Goal: Book appointment/travel/reservation

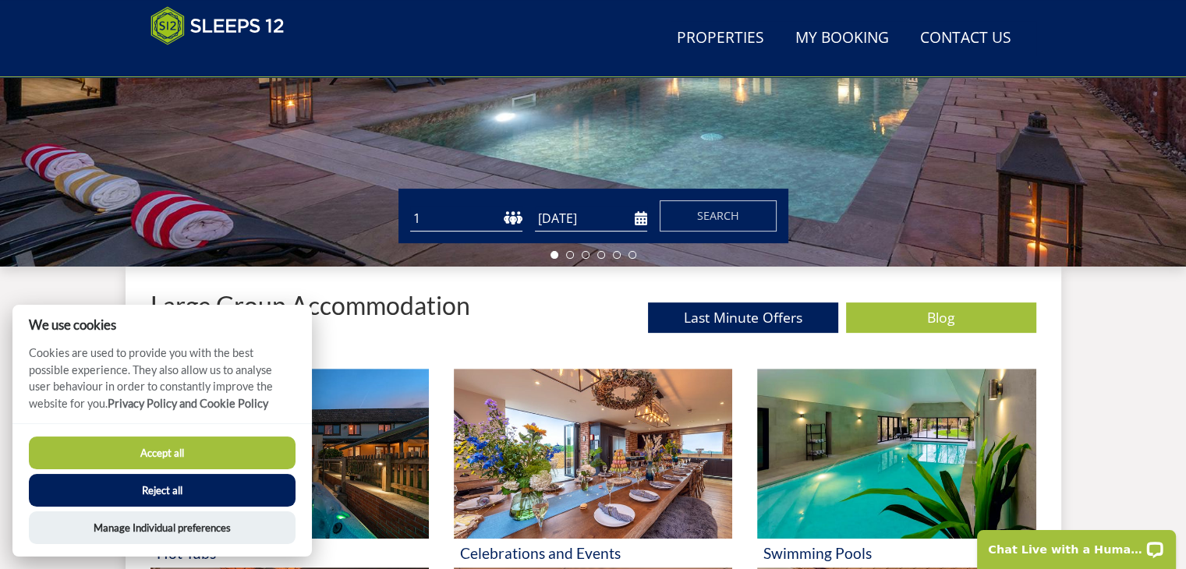
click at [448, 219] on select "1 2 3 4 5 6 7 8 9 10 11 12 13 14 15 16 17 18 19 20 21 22 23 24 25 26 27 28 29 3…" at bounding box center [466, 219] width 112 height 26
select select "16"
click at [410, 206] on select "1 2 3 4 5 6 7 8 9 10 11 12 13 14 15 16 17 18 19 20 21 22 23 24 25 26 27 28 29 3…" at bounding box center [466, 219] width 112 height 26
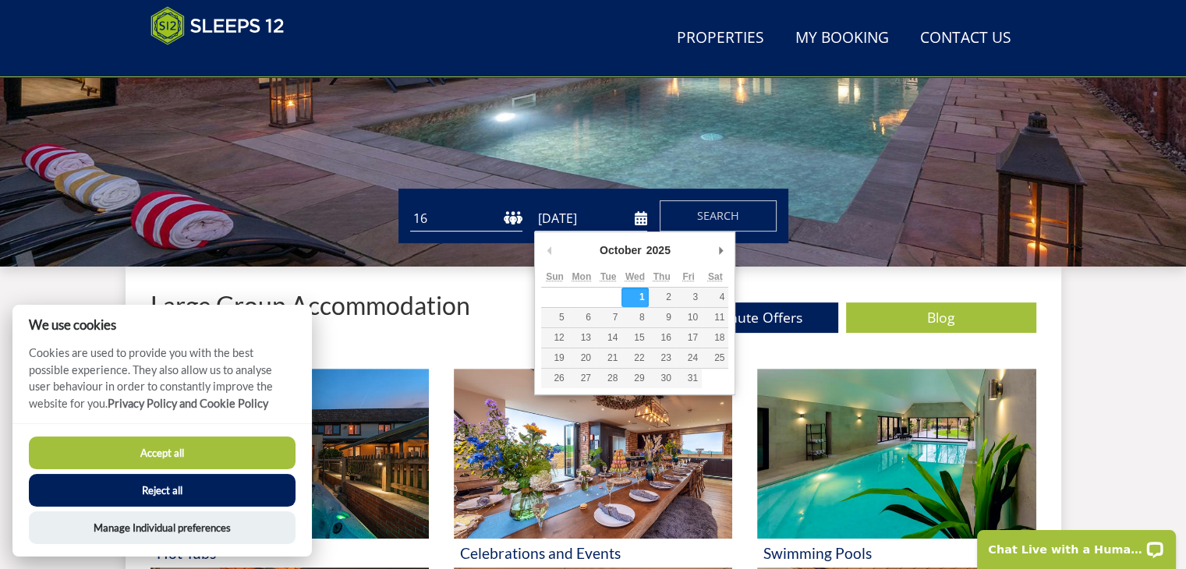
click at [576, 219] on input "[DATE]" at bounding box center [591, 219] width 112 height 26
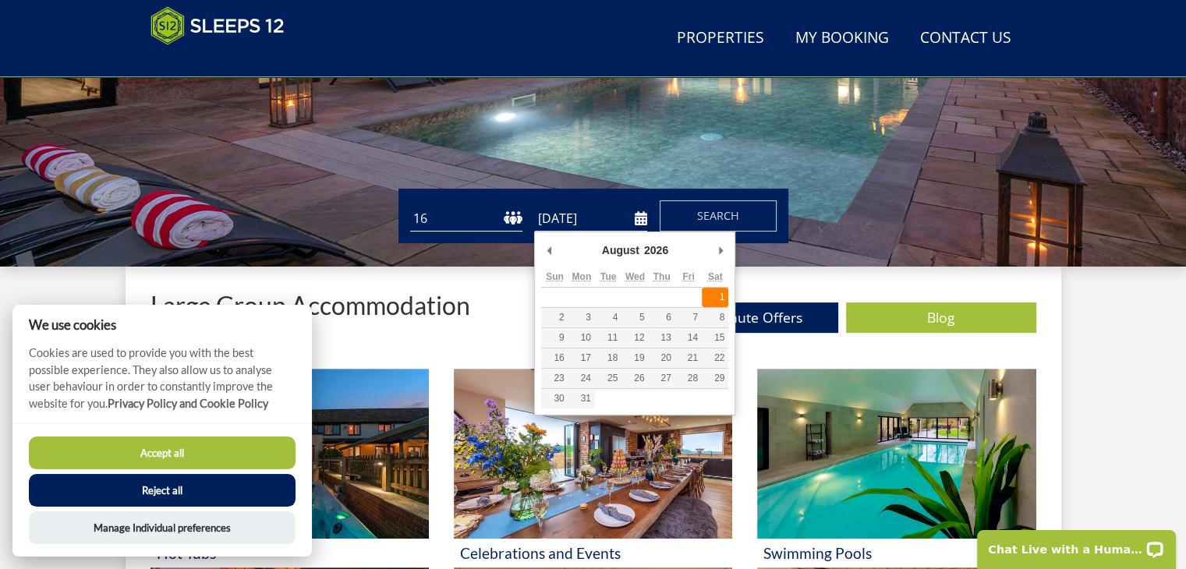
type input "[DATE]"
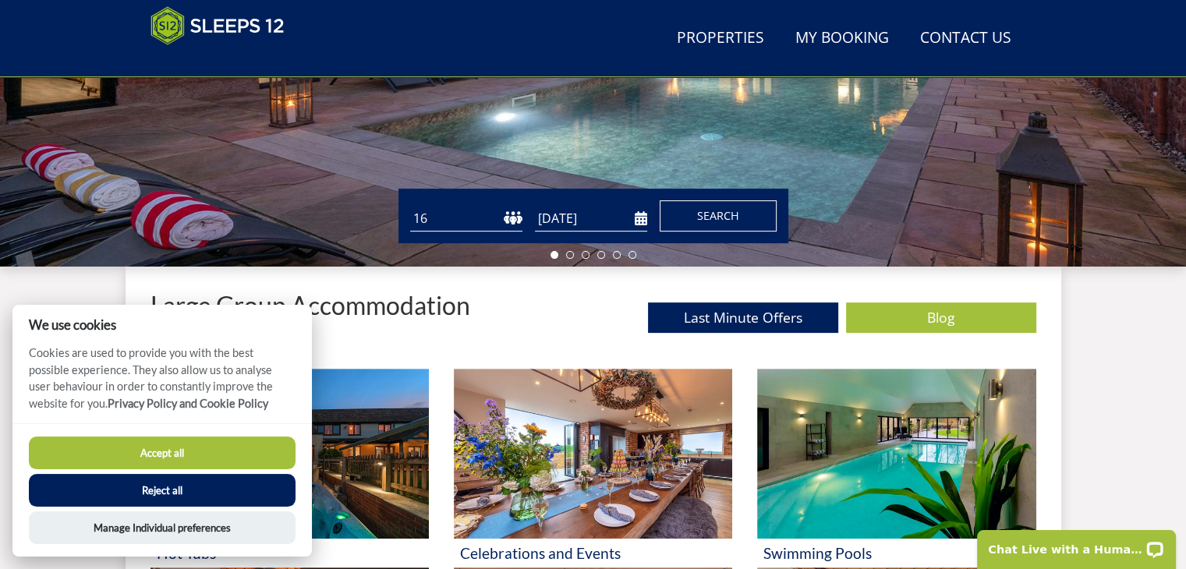
click at [712, 221] on span "Search" at bounding box center [718, 215] width 42 height 15
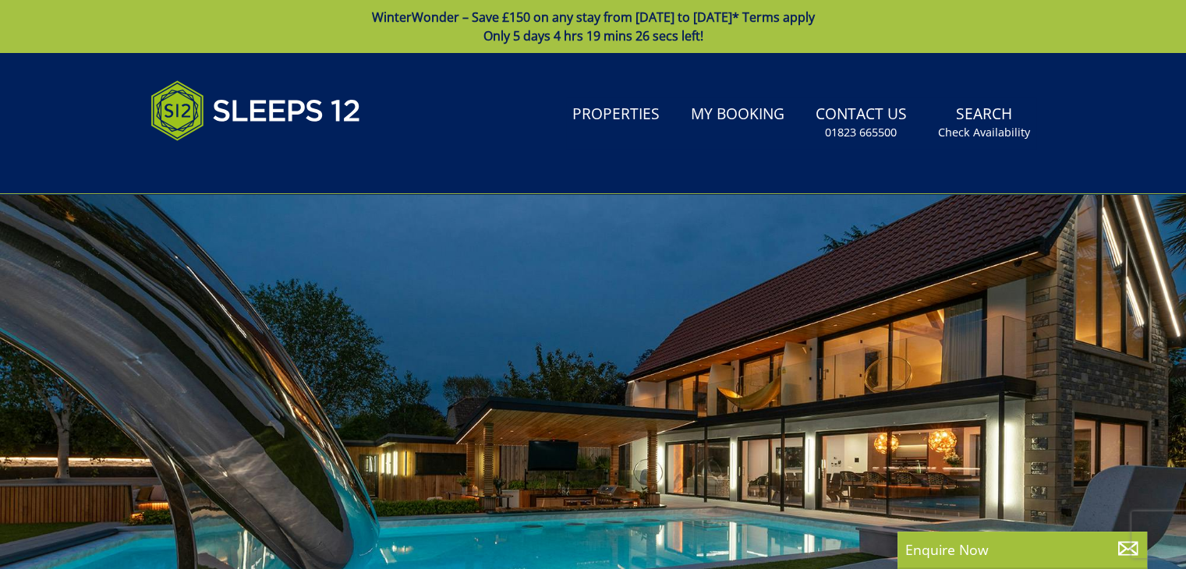
scroll to position [409, 0]
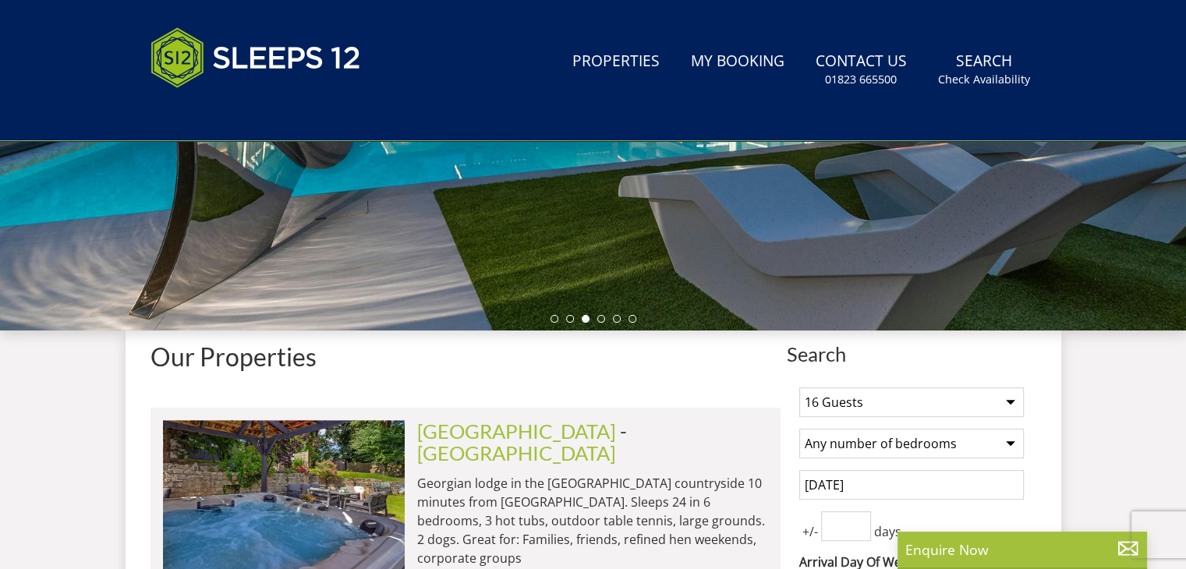
select select "16"
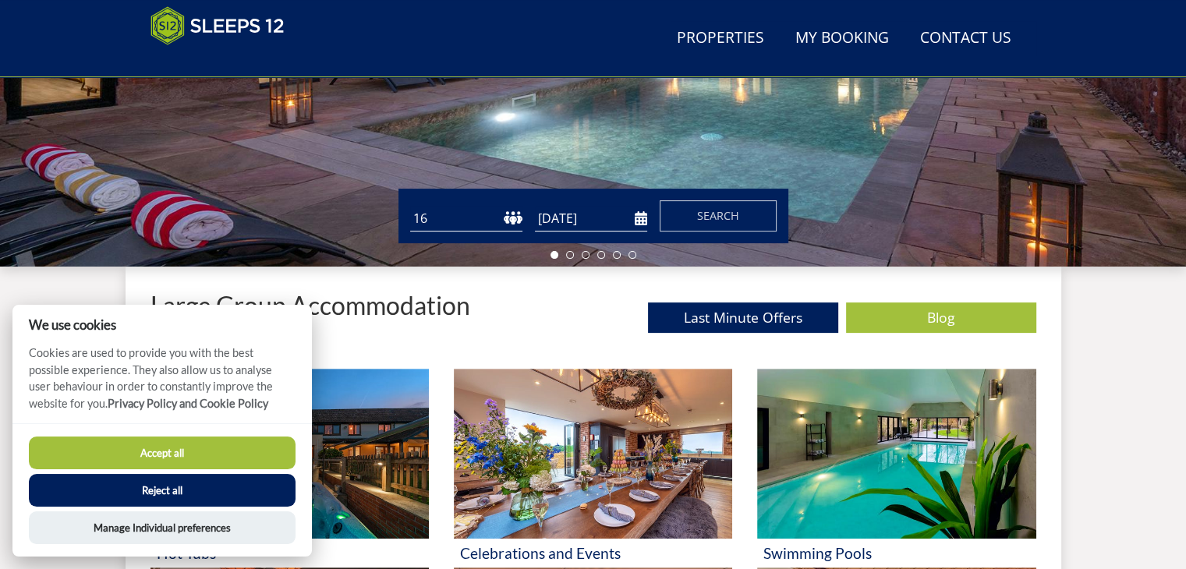
scroll to position [0, 0]
click at [639, 225] on input "[DATE]" at bounding box center [591, 219] width 112 height 26
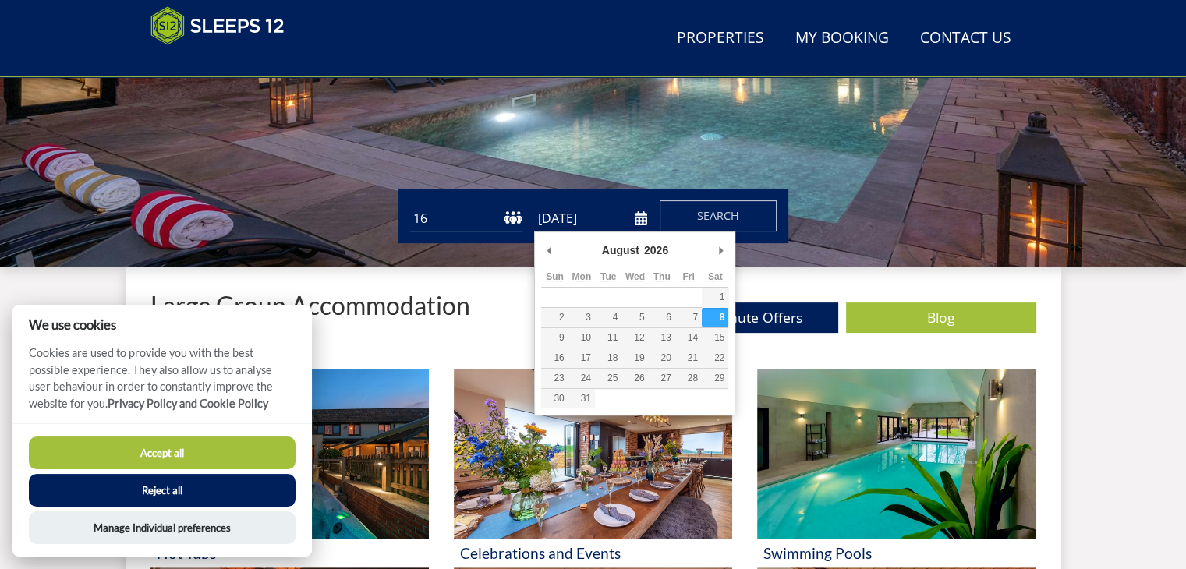
click at [644, 217] on input "[DATE]" at bounding box center [591, 219] width 112 height 26
type input "[DATE]"
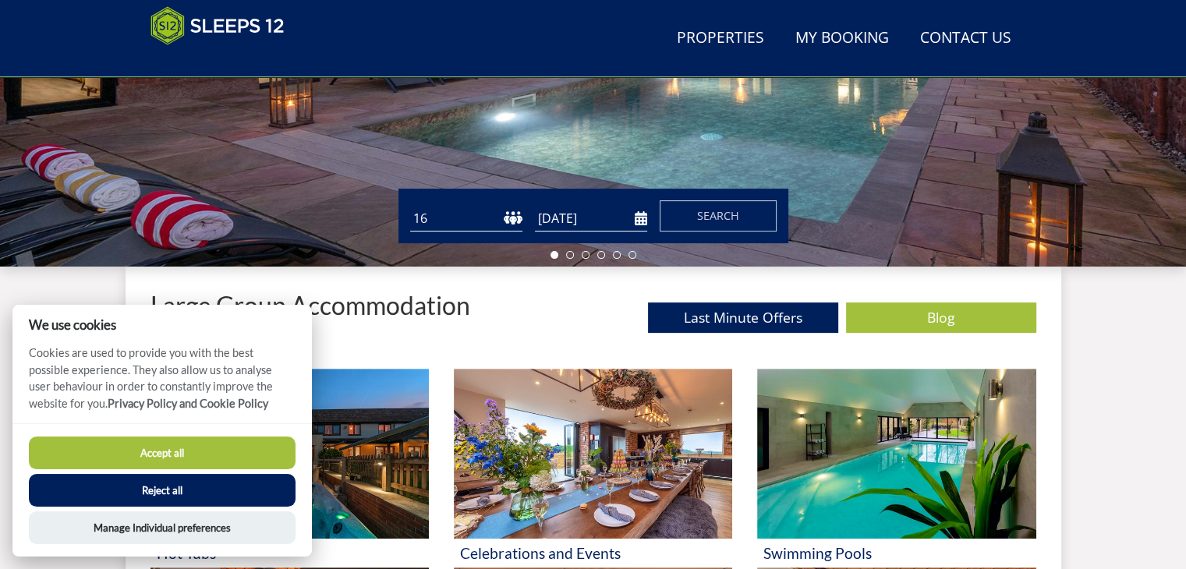
click at [159, 488] on button "Reject all" at bounding box center [162, 490] width 267 height 33
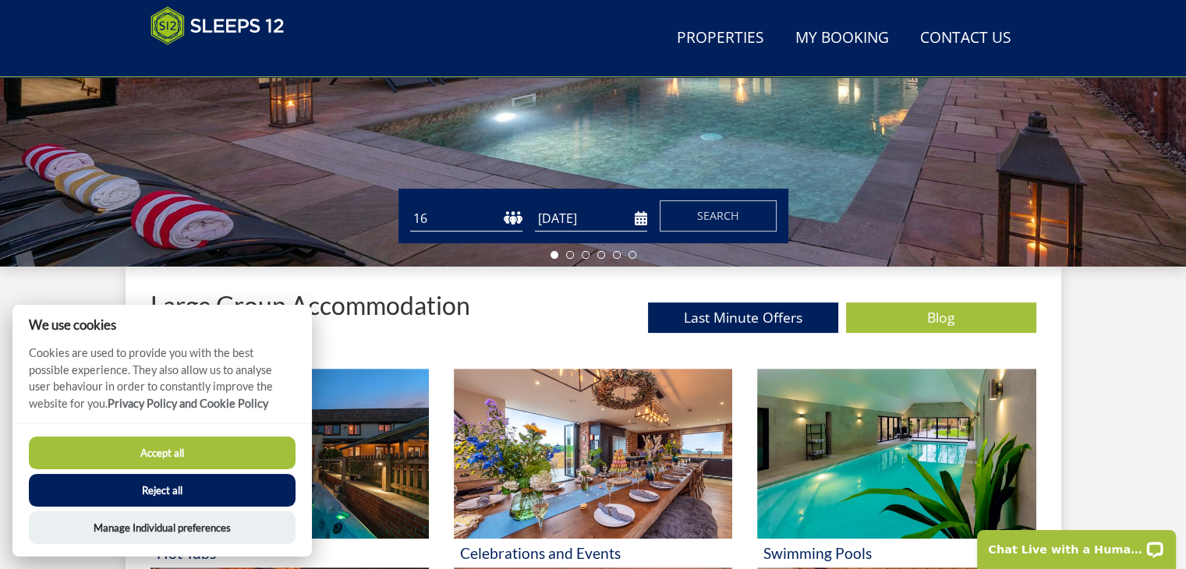
click at [159, 497] on button "Reject all" at bounding box center [162, 490] width 267 height 33
click at [163, 490] on button "Reject all" at bounding box center [162, 490] width 267 height 33
click at [157, 527] on button "Manage Individual preferences" at bounding box center [162, 528] width 267 height 33
click at [145, 459] on button "Accept all" at bounding box center [162, 453] width 267 height 33
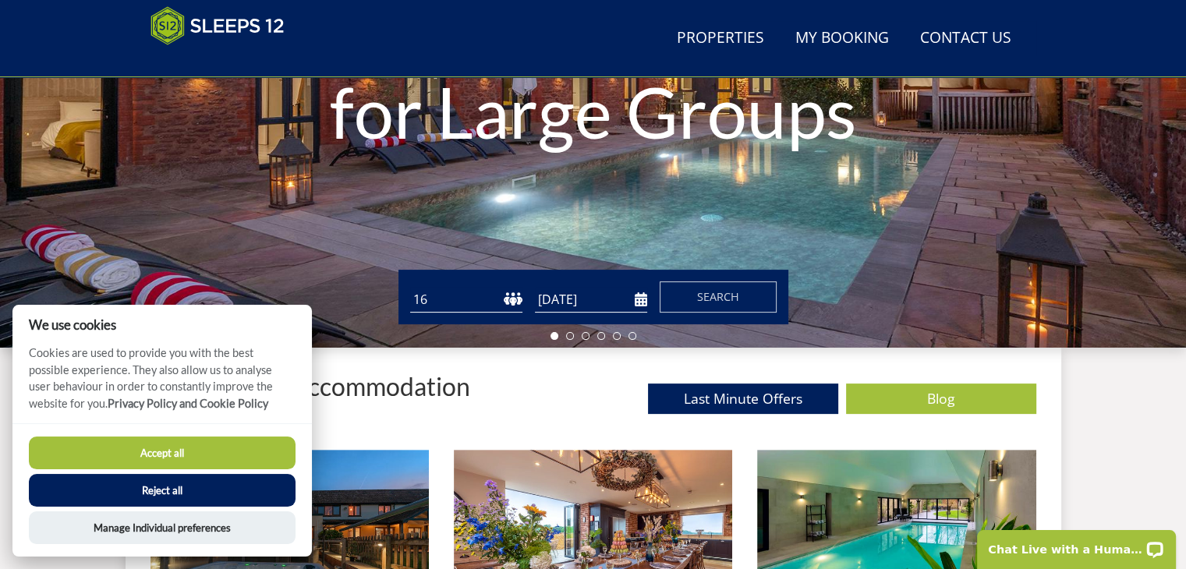
scroll to position [331, 0]
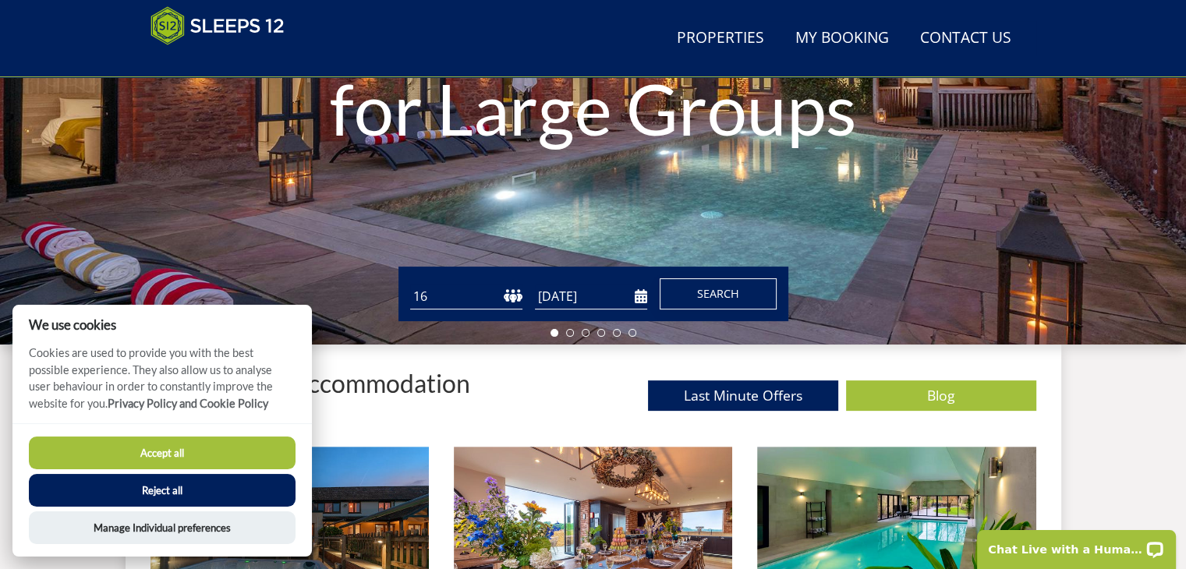
click at [738, 291] on span "Search" at bounding box center [718, 293] width 42 height 15
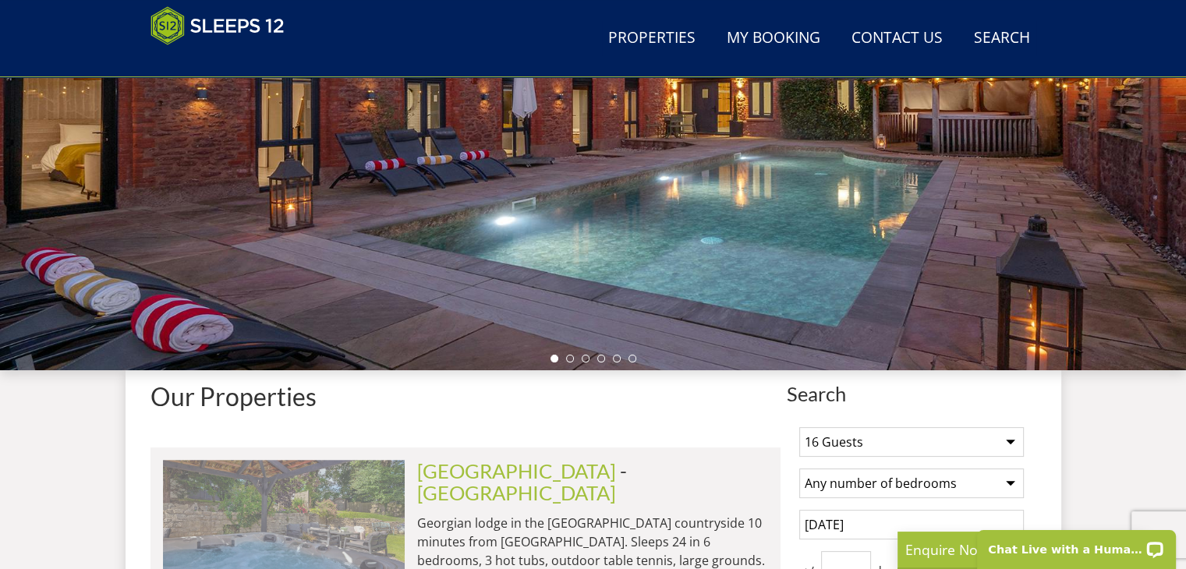
scroll to position [540, 0]
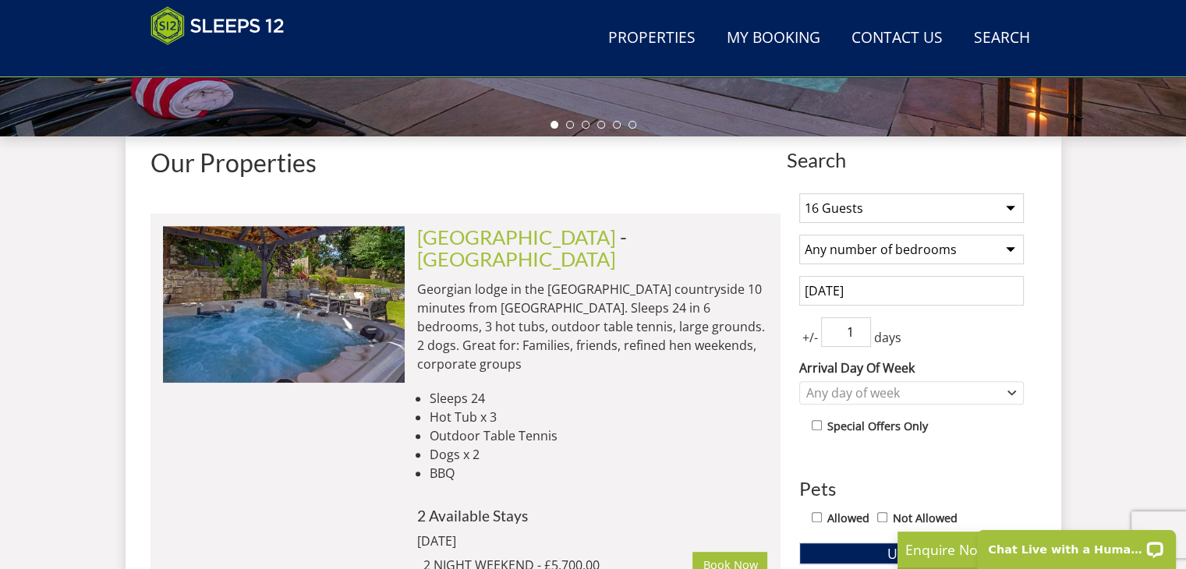
click at [861, 326] on input "1" at bounding box center [846, 332] width 50 height 30
click at [861, 325] on input "2" at bounding box center [846, 332] width 50 height 30
click at [861, 325] on input "3" at bounding box center [846, 332] width 50 height 30
click at [861, 325] on input "4" at bounding box center [846, 332] width 50 height 30
click at [861, 325] on input "5" at bounding box center [846, 332] width 50 height 30
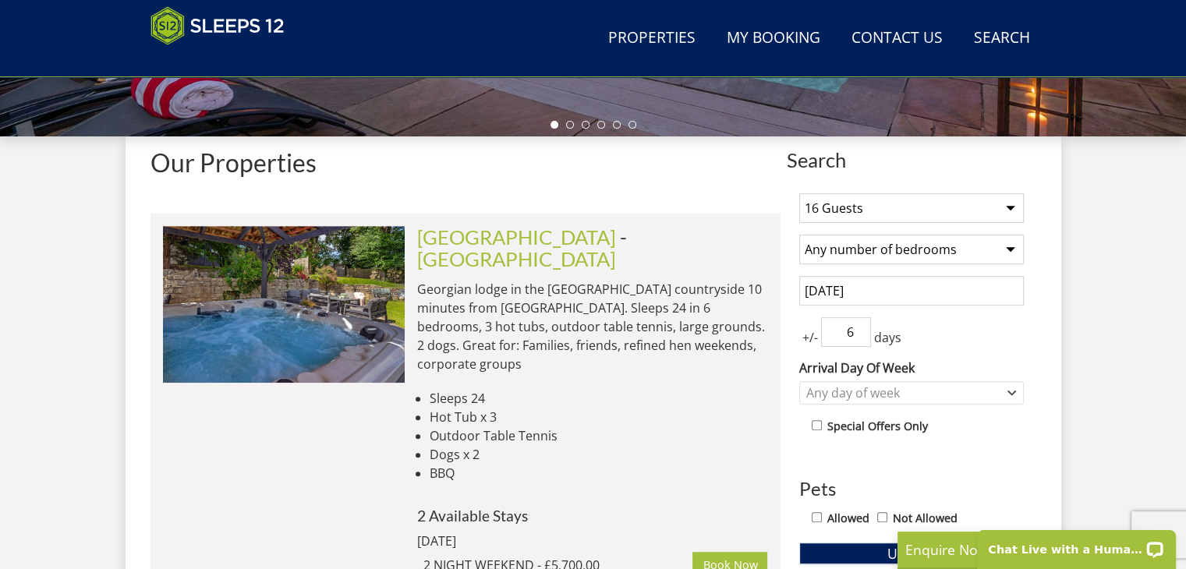
click at [861, 325] on input "6" at bounding box center [846, 332] width 50 height 30
type input "7"
click at [861, 325] on input "7" at bounding box center [846, 332] width 50 height 30
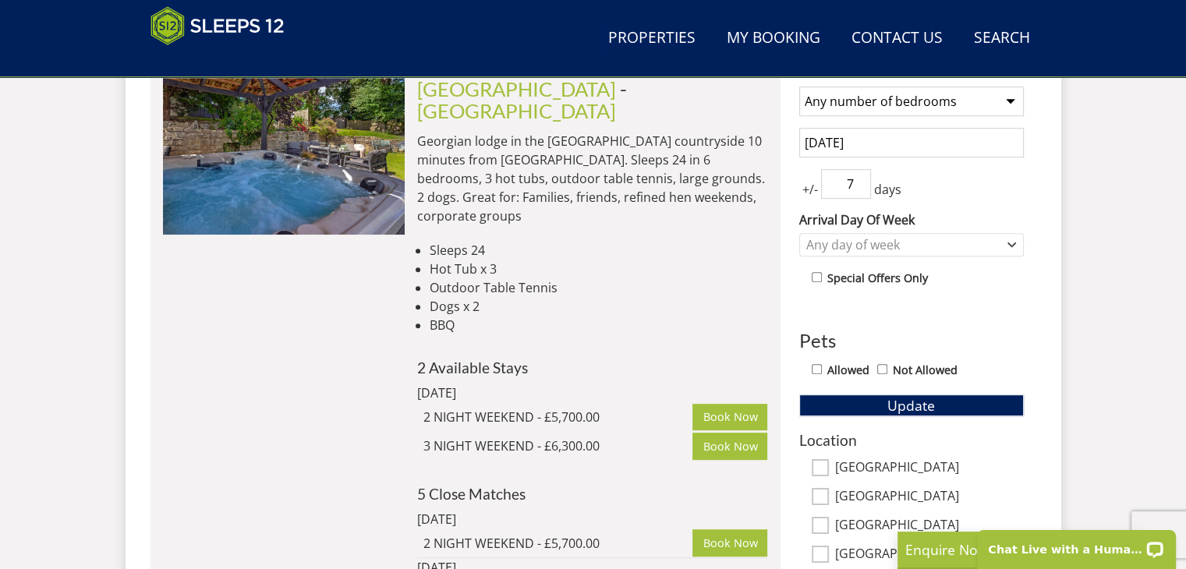
scroll to position [696, 0]
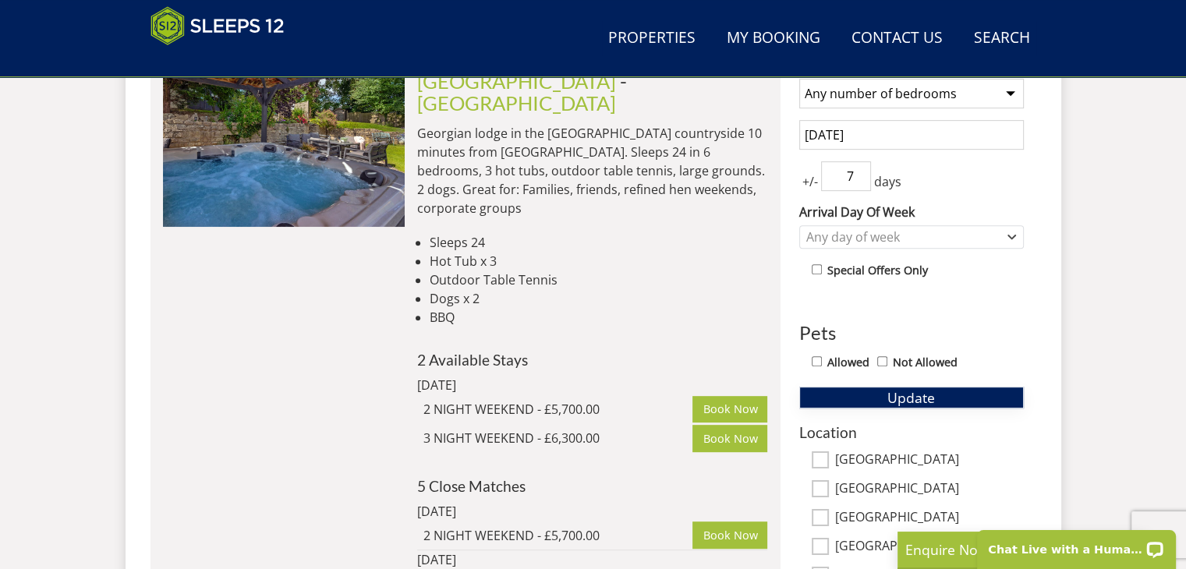
click at [896, 397] on span "Update" at bounding box center [911, 397] width 48 height 19
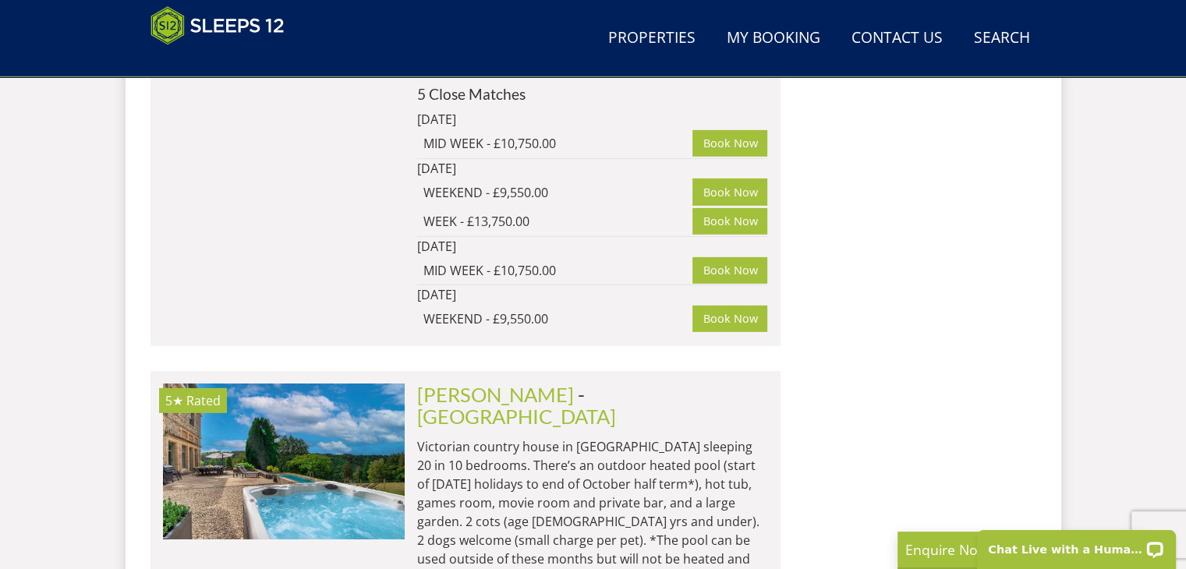
scroll to position [10738, 0]
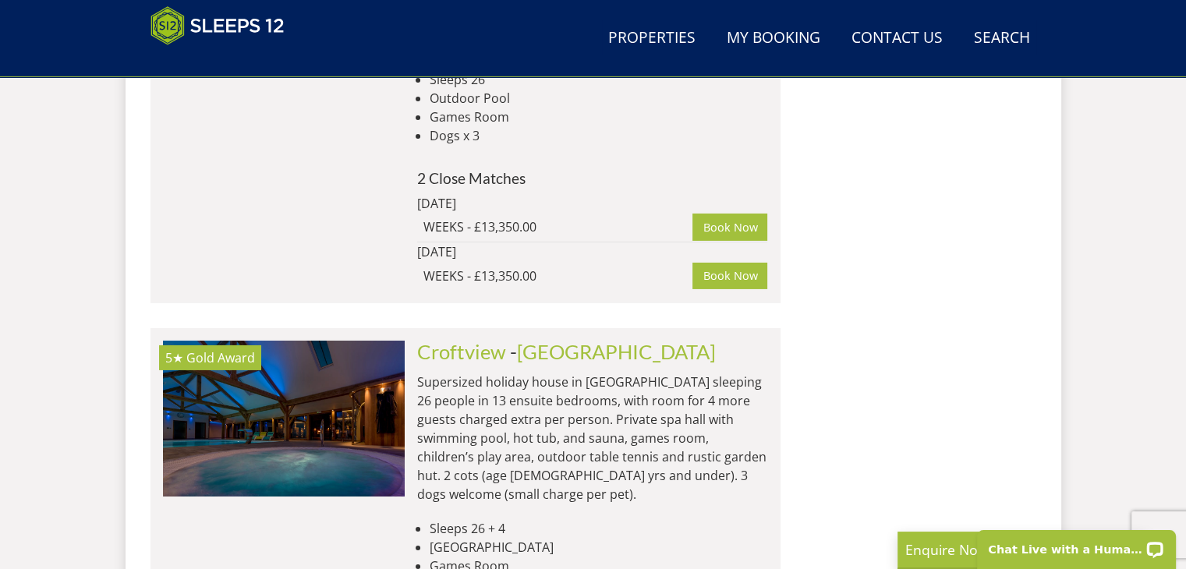
scroll to position [16815, 0]
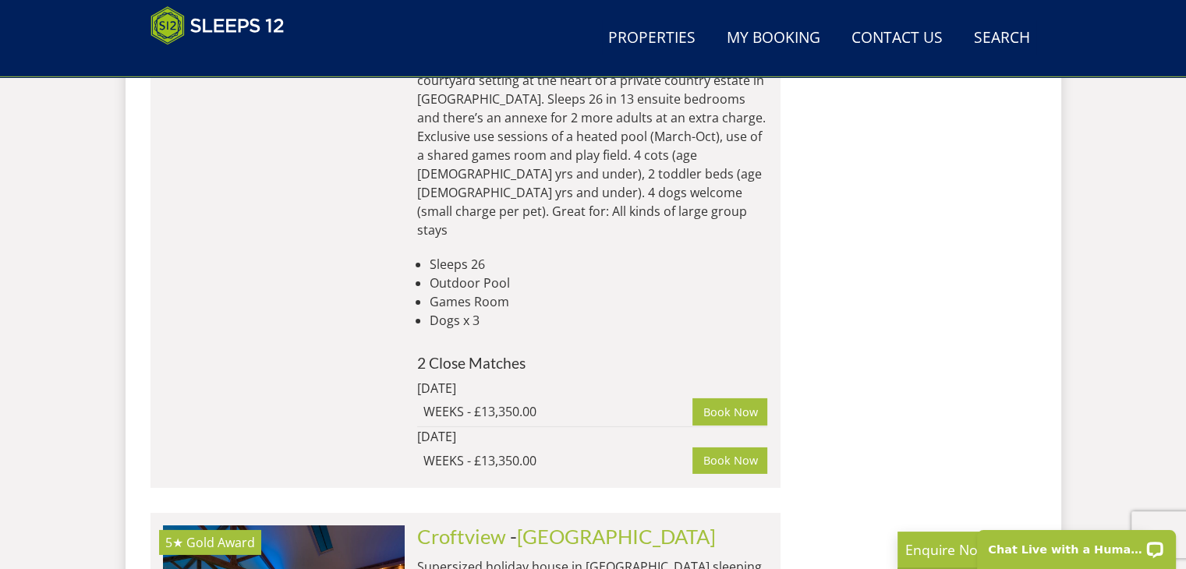
select select "16"
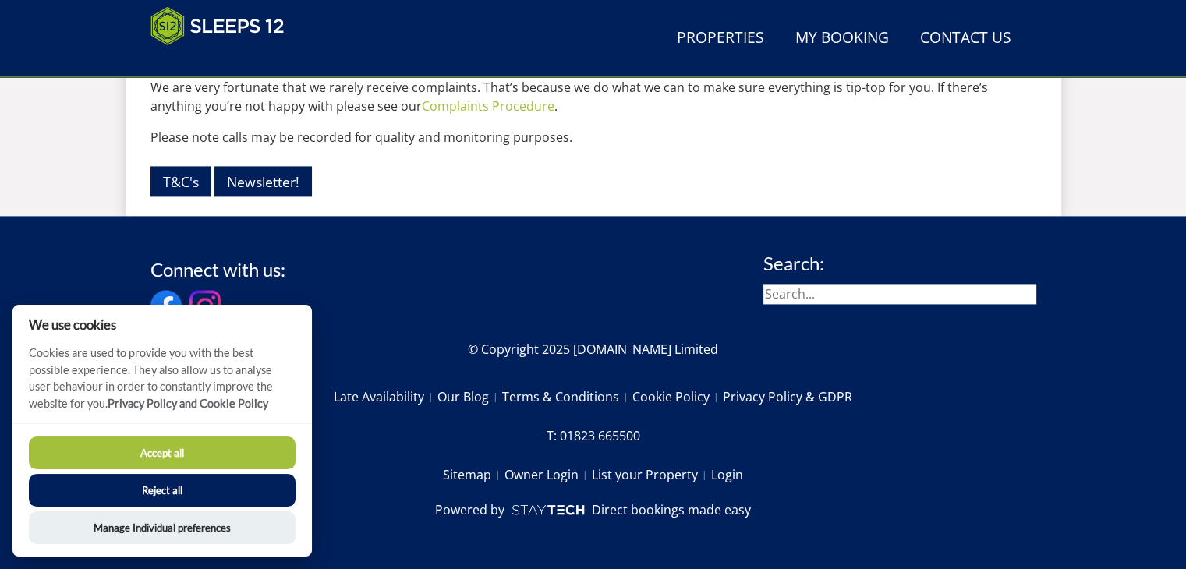
scroll to position [331, 0]
